Goal: Navigation & Orientation: Find specific page/section

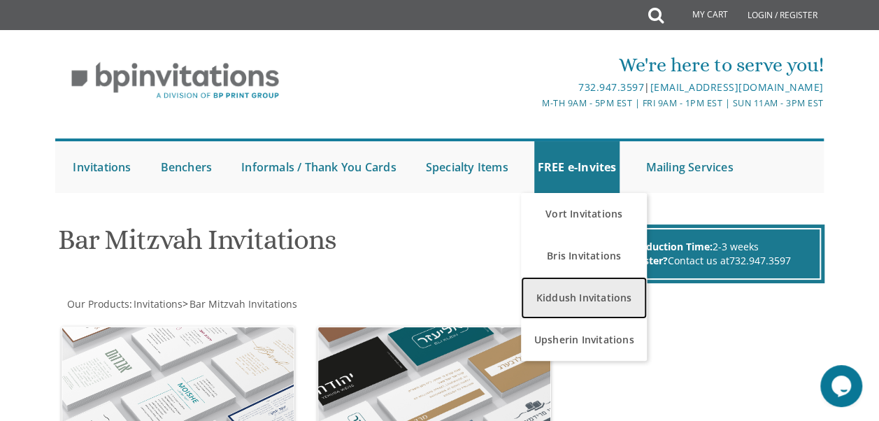
click at [564, 297] on link "Kiddush Invitations" at bounding box center [584, 298] width 126 height 42
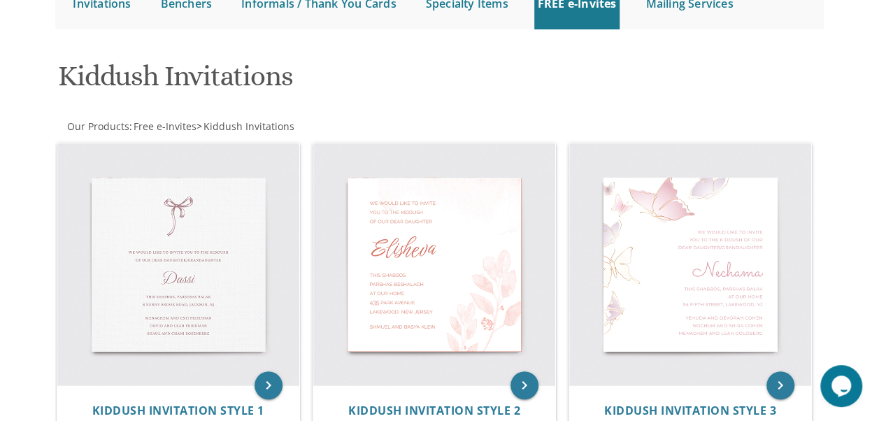
scroll to position [138, 0]
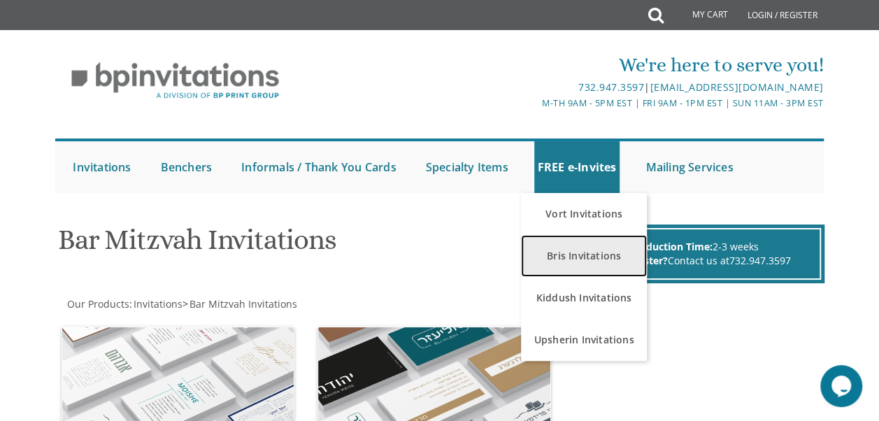
click at [585, 247] on link "Bris Invitations" at bounding box center [584, 256] width 126 height 42
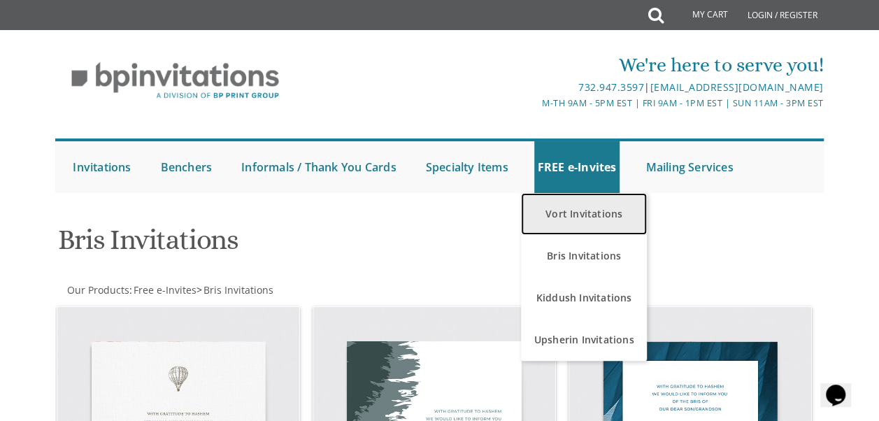
click at [594, 208] on link "Vort Invitations" at bounding box center [584, 214] width 126 height 42
click at [591, 214] on link "Vort Invitations" at bounding box center [584, 214] width 126 height 42
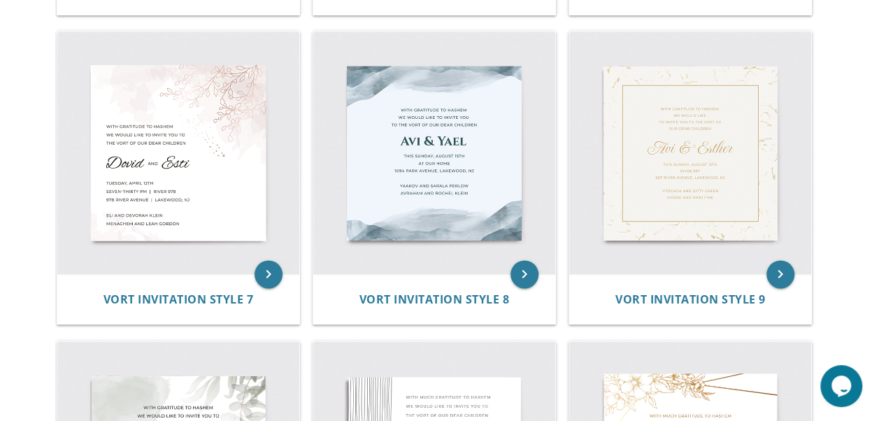
scroll to position [911, 0]
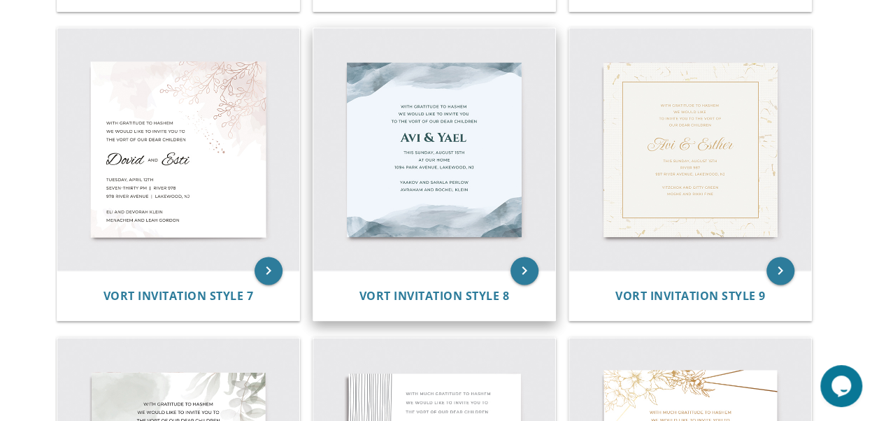
click at [506, 160] on img at bounding box center [434, 149] width 242 height 242
